Goal: Task Accomplishment & Management: Complete application form

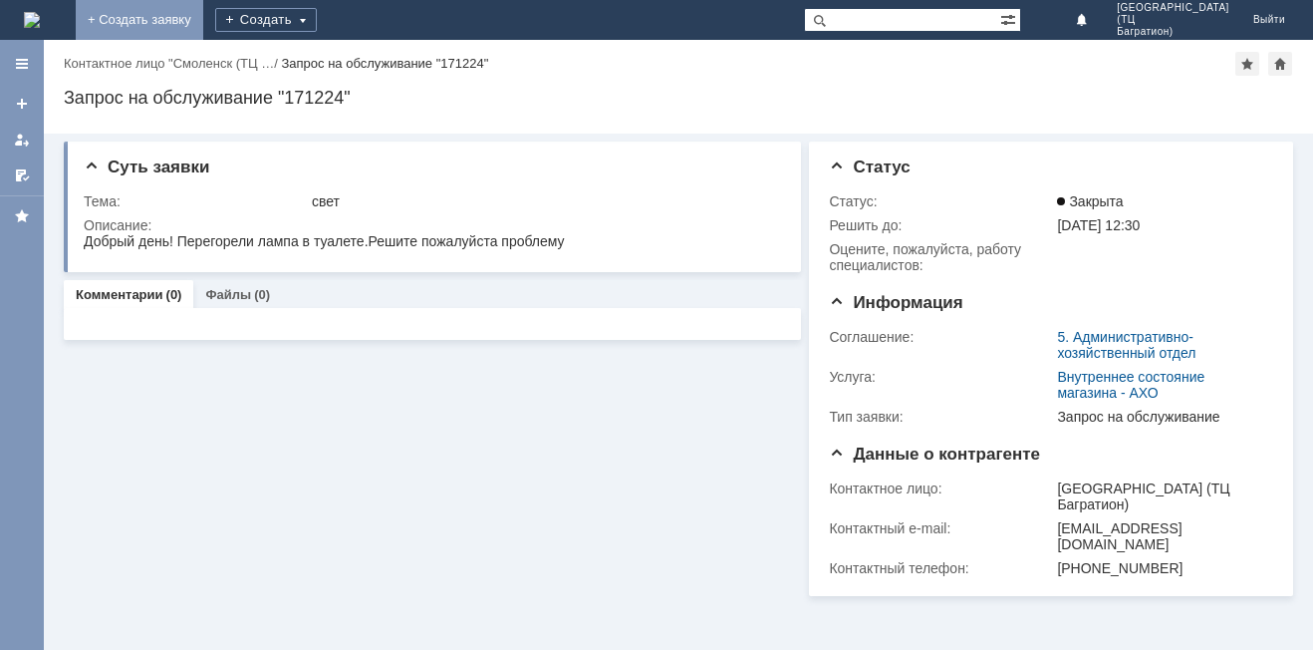
click at [203, 26] on link "+ Создать заявку" at bounding box center [140, 20] width 128 height 40
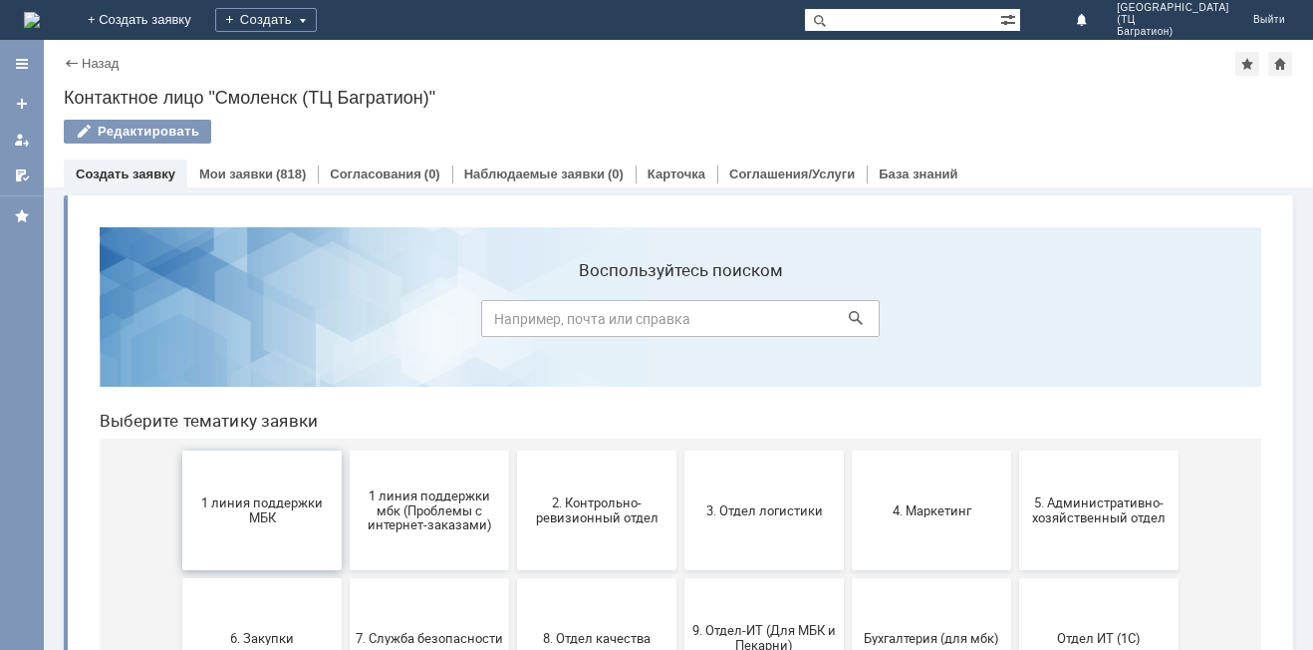
click at [276, 504] on span "1 линия поддержки МБК" at bounding box center [261, 510] width 147 height 30
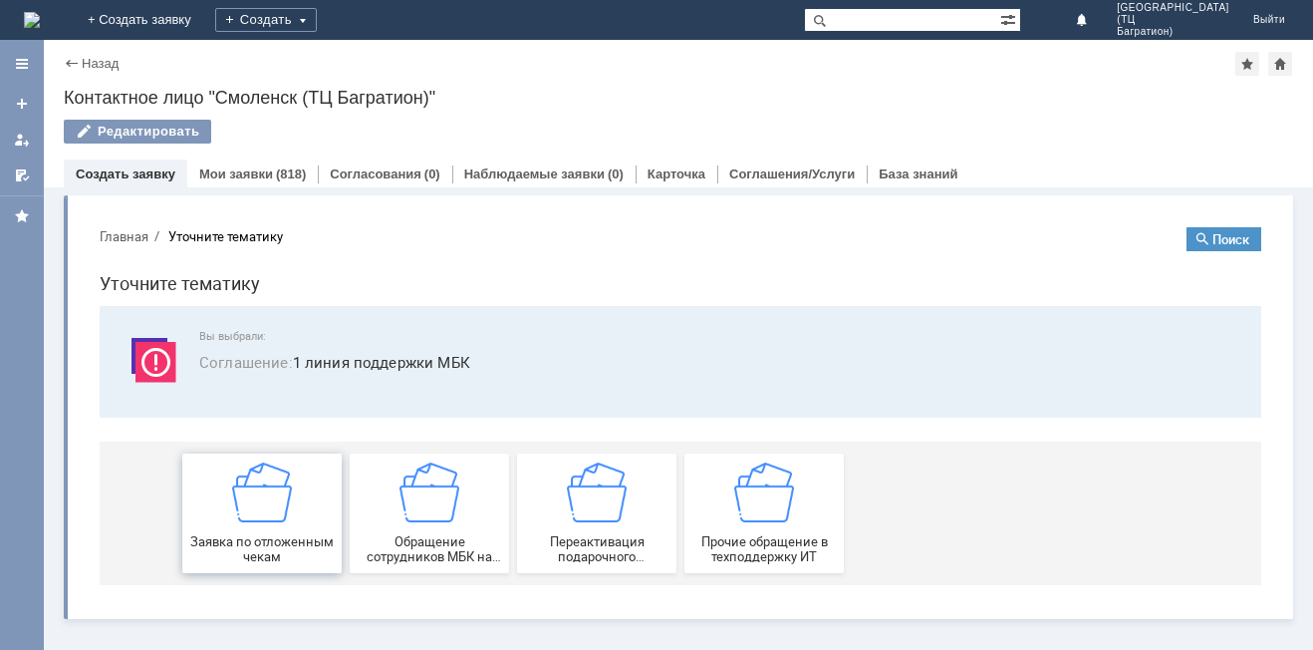
click at [276, 504] on img at bounding box center [262, 492] width 60 height 60
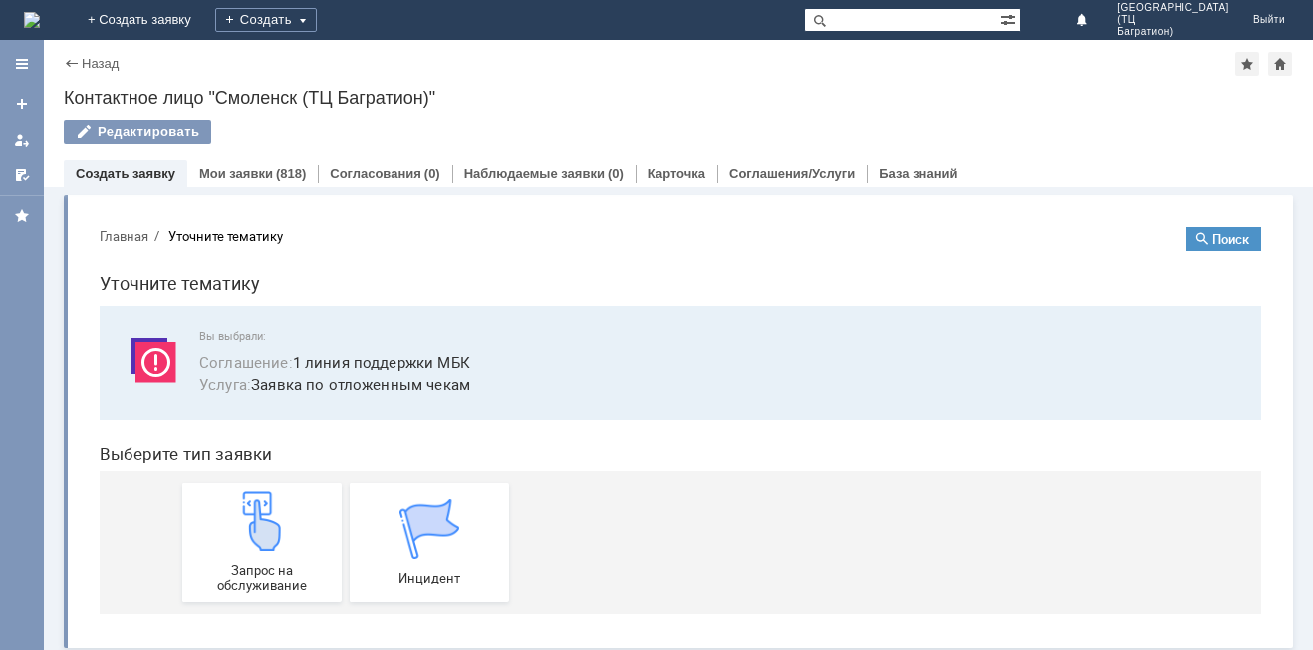
click at [276, 504] on img at bounding box center [262, 521] width 60 height 60
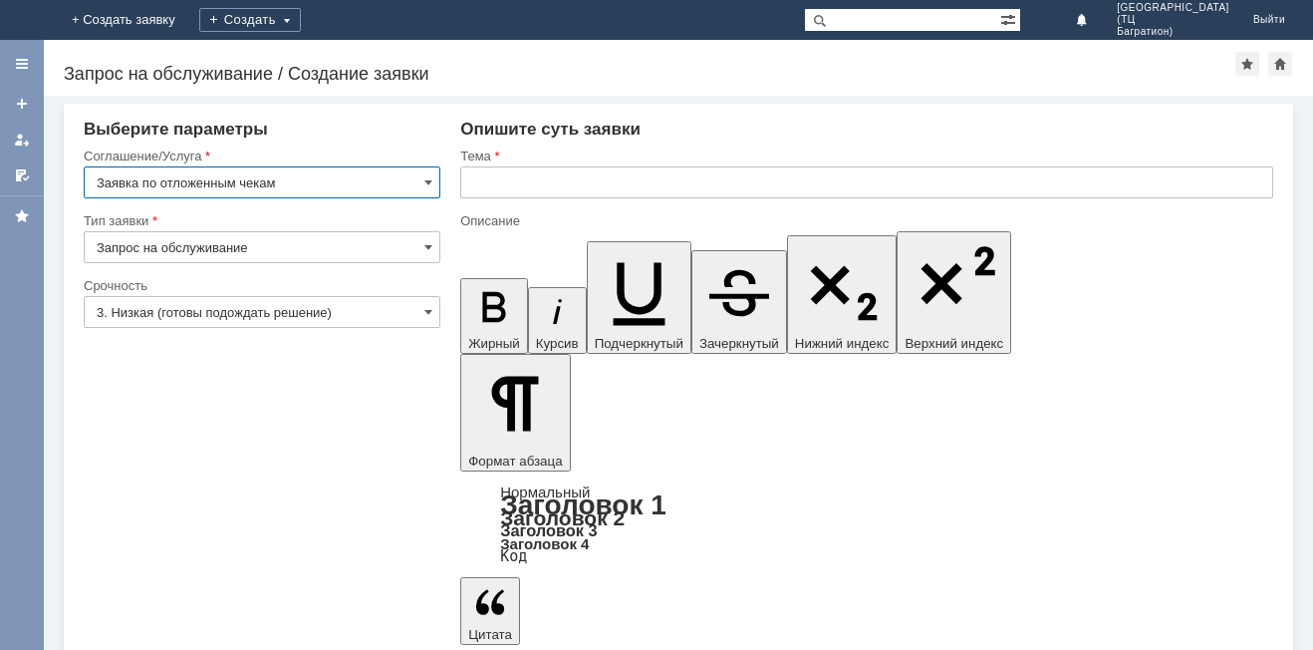
click at [372, 302] on input "3. Низкая (готовы подождать решение)" at bounding box center [262, 312] width 357 height 32
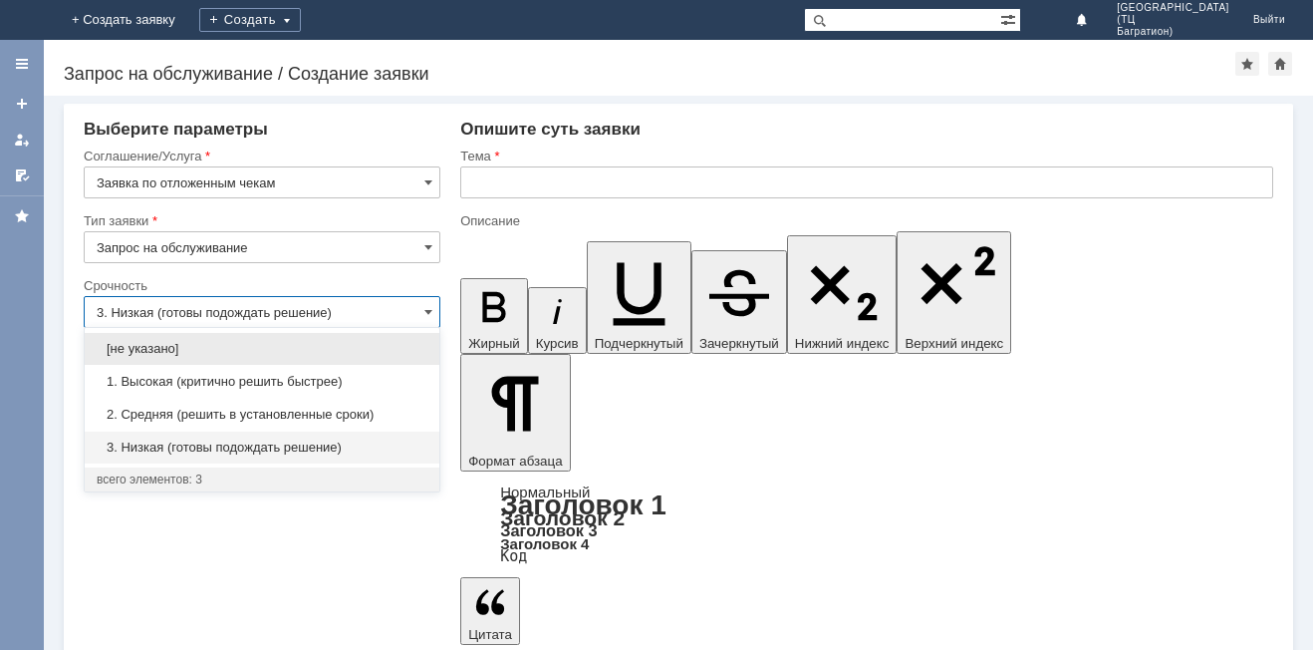
click at [334, 377] on span "1. Высокая (критично решить быстрее)" at bounding box center [262, 382] width 331 height 16
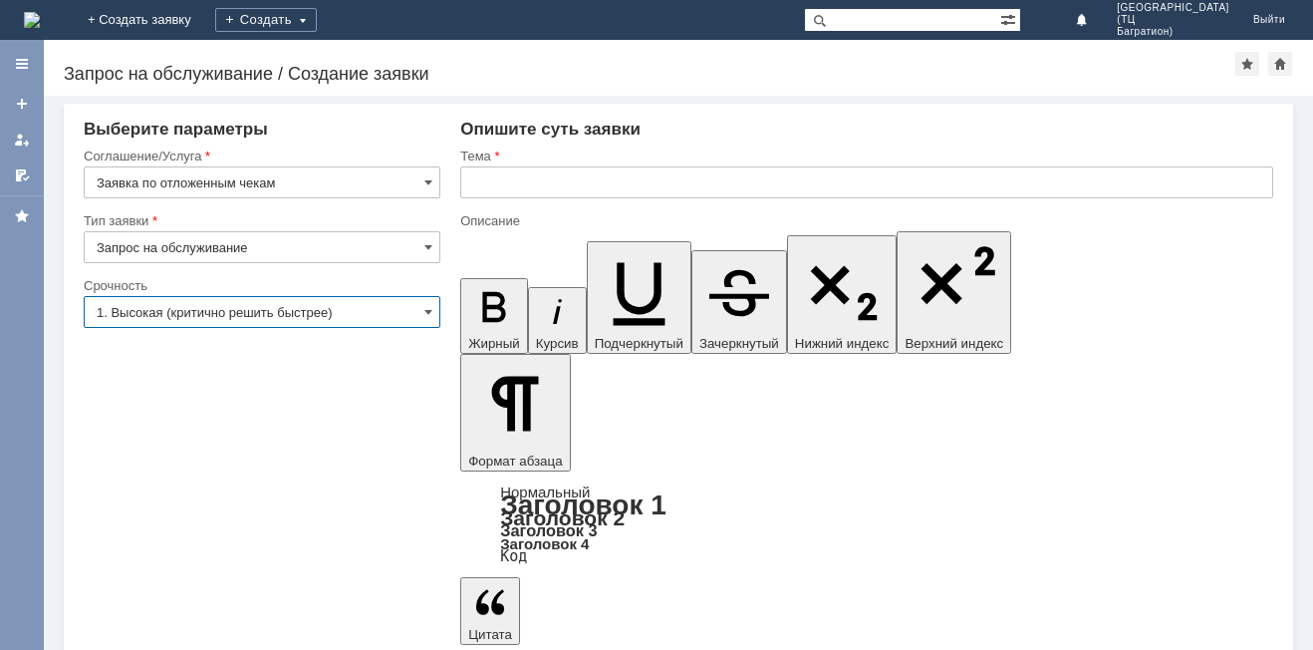
type input "1. Высокая (критично решить быстрее)"
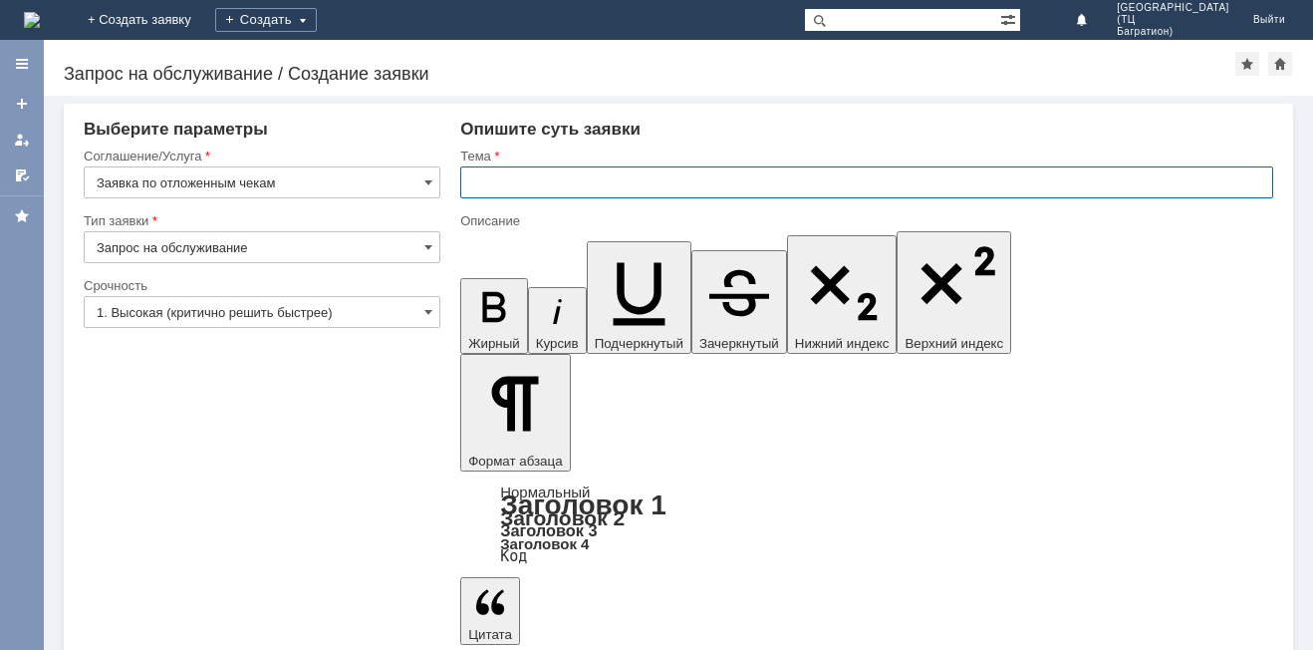
click at [502, 181] on input "text" at bounding box center [866, 182] width 813 height 32
type input "удалить"
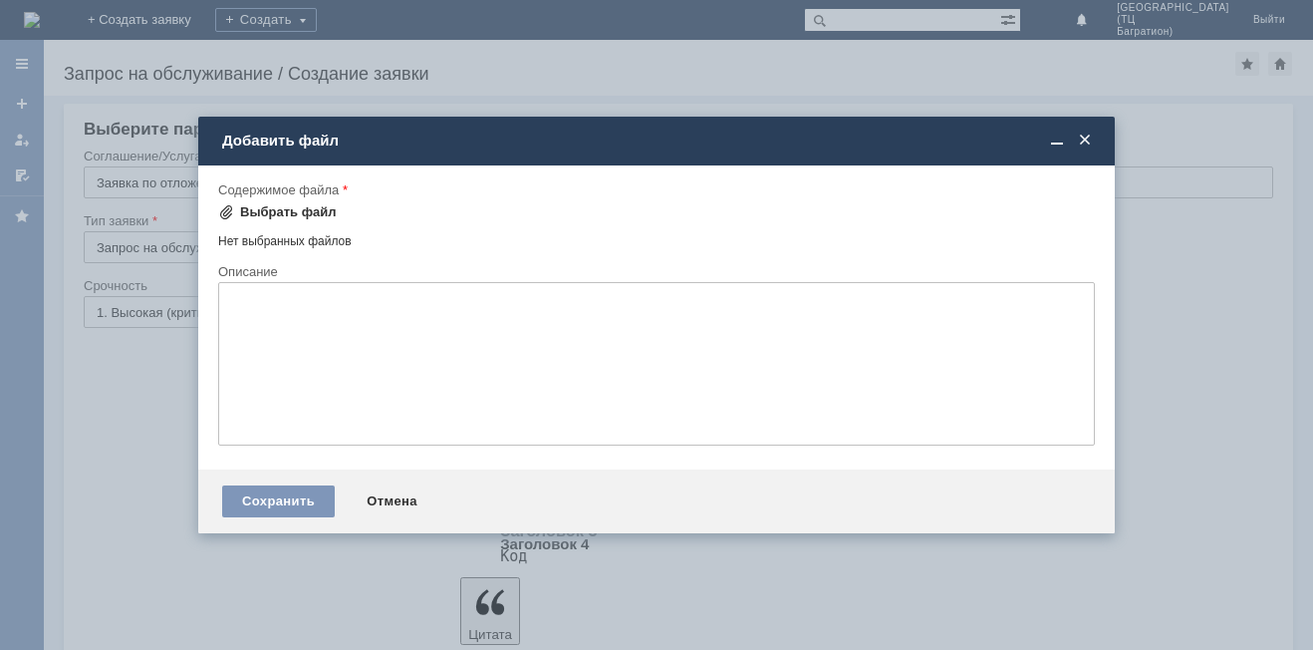
click at [290, 206] on div "Выбрать файл" at bounding box center [288, 212] width 97 height 16
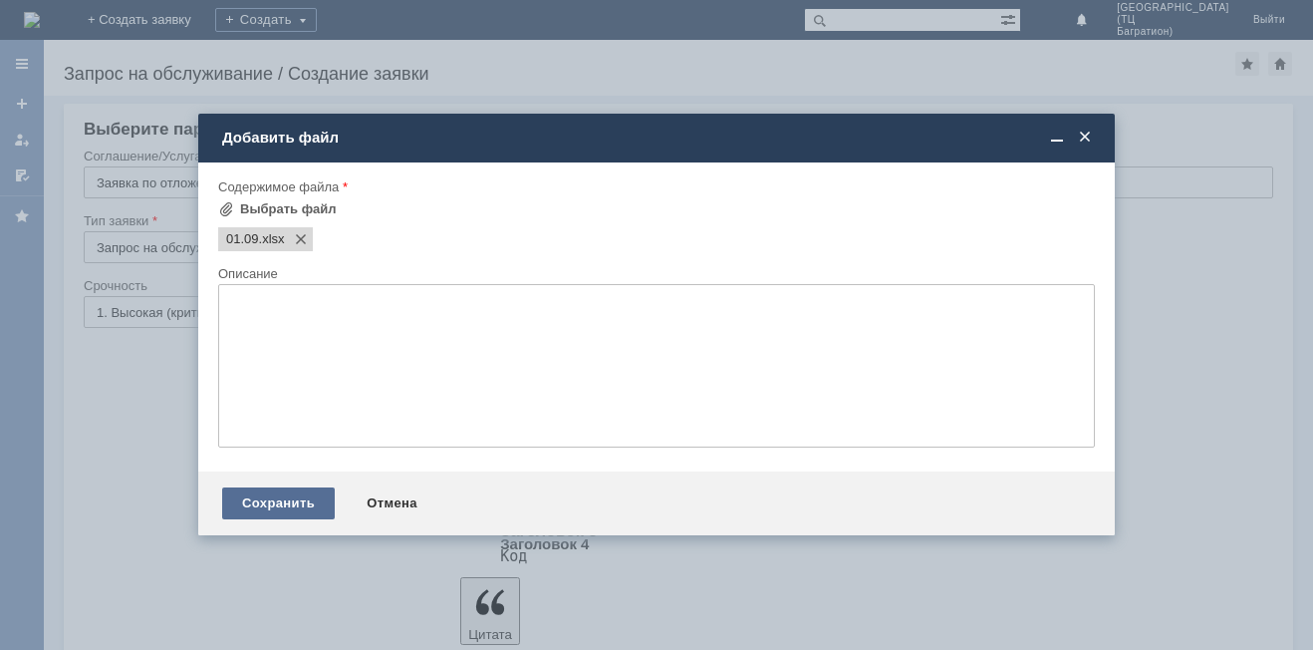
click at [306, 511] on div "Сохранить" at bounding box center [278, 503] width 113 height 32
